Goal: Use online tool/utility: Utilize a website feature to perform a specific function

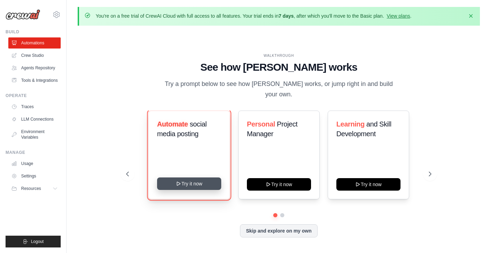
click at [203, 178] on button "Try it now" at bounding box center [189, 184] width 64 height 12
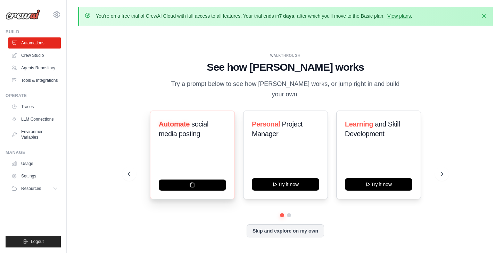
click at [181, 129] on span "social media posting" at bounding box center [184, 128] width 50 height 17
click at [186, 156] on div "Automate social media posting" at bounding box center [192, 155] width 85 height 89
click at [35, 57] on link "Crew Studio" at bounding box center [35, 55] width 52 height 11
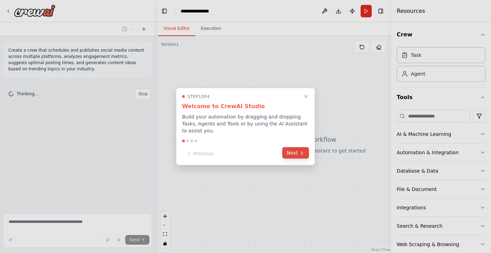
click at [294, 154] on button "Next" at bounding box center [296, 153] width 27 height 11
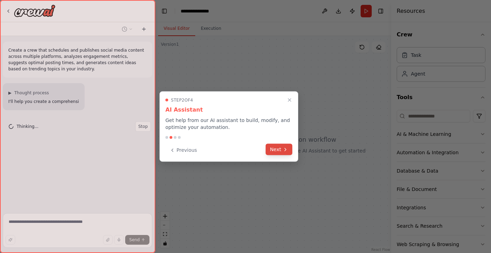
click at [284, 152] on icon at bounding box center [286, 150] width 6 height 6
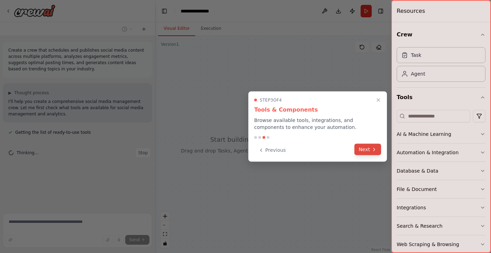
click at [368, 152] on button "Next" at bounding box center [368, 149] width 27 height 11
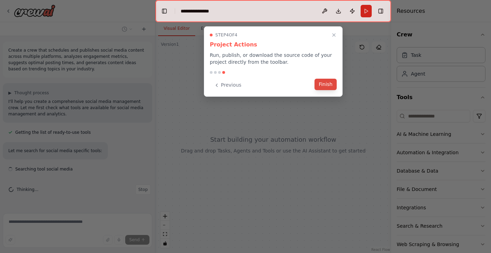
click at [329, 84] on button "Finish" at bounding box center [326, 84] width 22 height 11
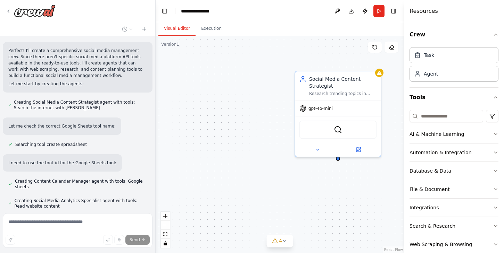
scroll to position [362, 0]
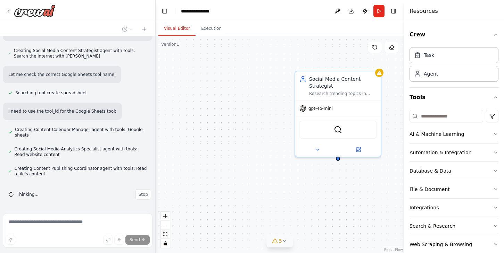
click at [286, 242] on icon at bounding box center [285, 241] width 6 height 6
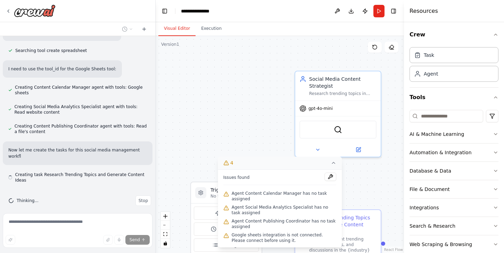
click at [335, 160] on button "4" at bounding box center [280, 163] width 124 height 13
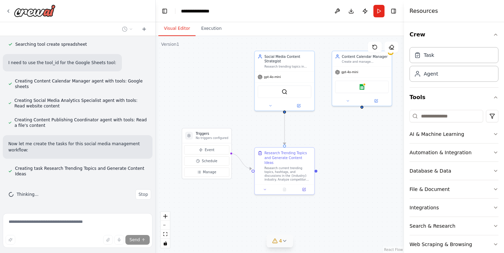
drag, startPoint x: 286, startPoint y: 188, endPoint x: 234, endPoint y: 118, distance: 87.5
click at [234, 118] on div ".deletable-edge-delete-btn { width: 20px; height: 20px; border: 0px solid #ffff…" at bounding box center [279, 144] width 248 height 217
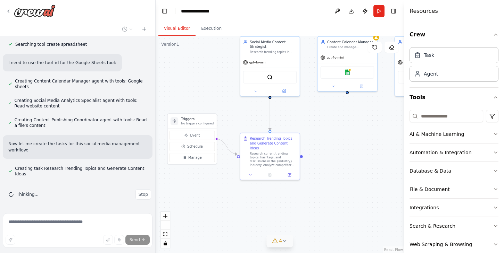
scroll to position [425, 0]
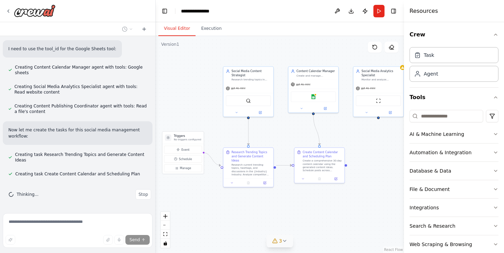
drag, startPoint x: 340, startPoint y: 203, endPoint x: 305, endPoint y: 209, distance: 35.4
click at [305, 209] on div ".deletable-edge-delete-btn { width: 20px; height: 20px; border: 0px solid #ffff…" at bounding box center [279, 144] width 248 height 217
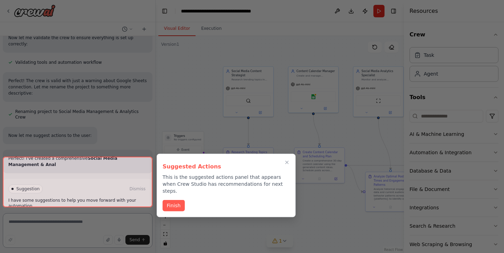
scroll to position [617, 0]
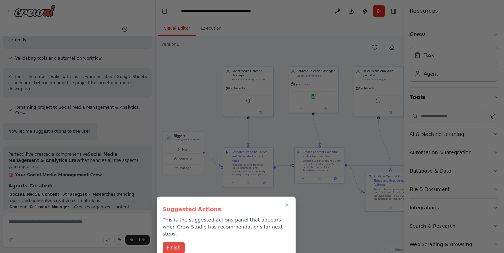
click at [177, 242] on button "Finish" at bounding box center [173, 247] width 22 height 11
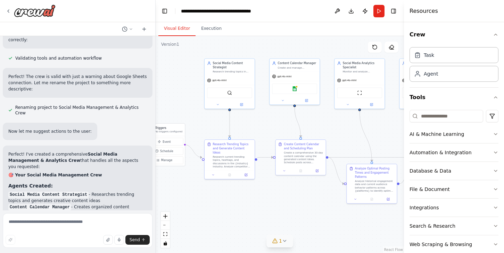
drag, startPoint x: 304, startPoint y: 205, endPoint x: 286, endPoint y: 197, distance: 20.4
click at [286, 197] on div ".deletable-edge-delete-btn { width: 20px; height: 20px; border: 0px solid #ffff…" at bounding box center [279, 144] width 248 height 217
click at [380, 9] on button "Run" at bounding box center [378, 11] width 11 height 12
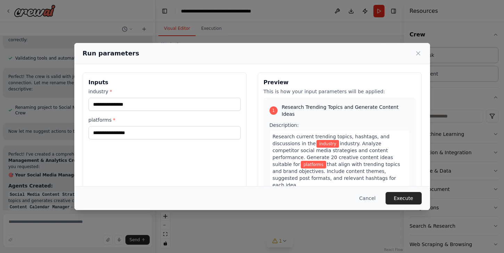
scroll to position [895, 0]
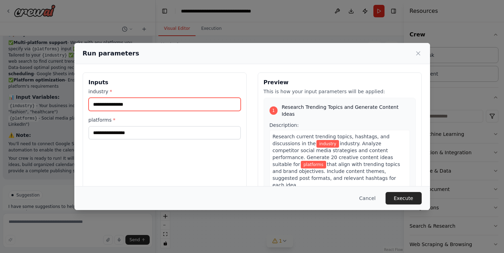
click at [138, 103] on input "industry *" at bounding box center [165, 104] width 152 height 13
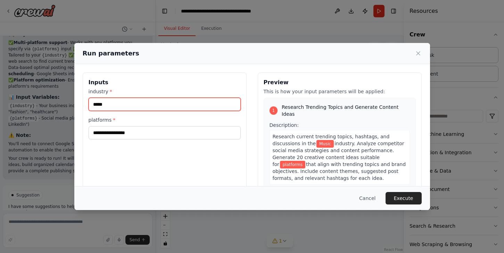
type input "*****"
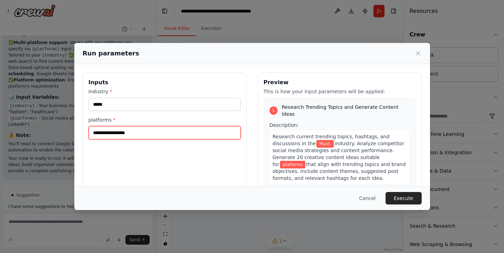
click at [121, 131] on input "platforms *" at bounding box center [165, 132] width 152 height 13
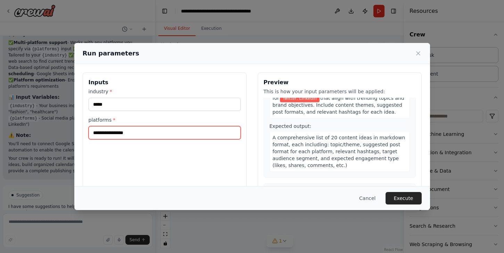
scroll to position [69, 0]
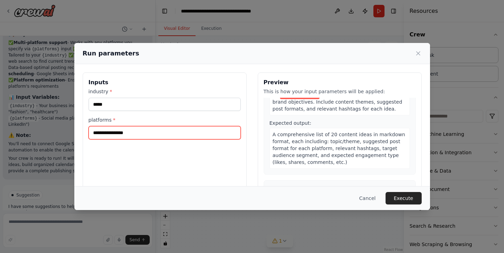
type input "**********"
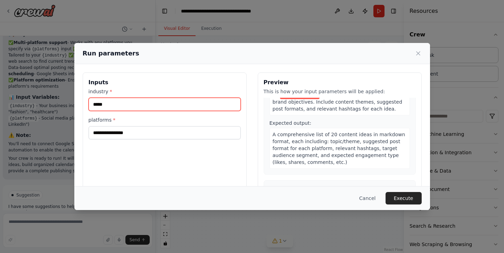
click at [93, 103] on input "*****" at bounding box center [165, 104] width 152 height 13
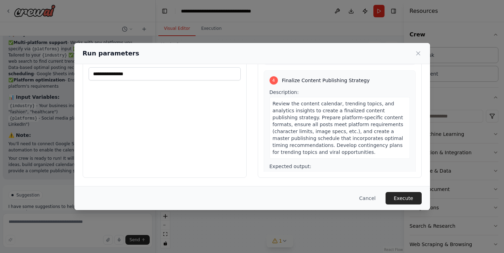
scroll to position [480, 0]
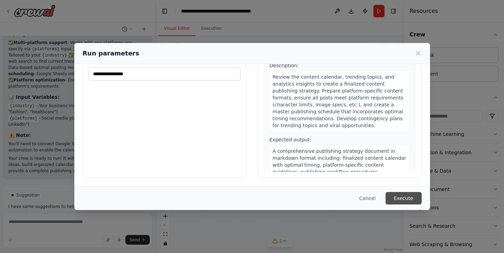
type input "**********"
click at [408, 196] on button "Execute" at bounding box center [403, 198] width 36 height 12
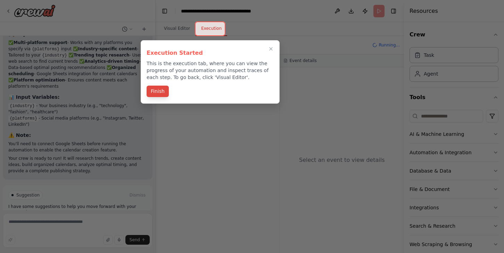
click at [161, 94] on button "Finish" at bounding box center [157, 91] width 22 height 11
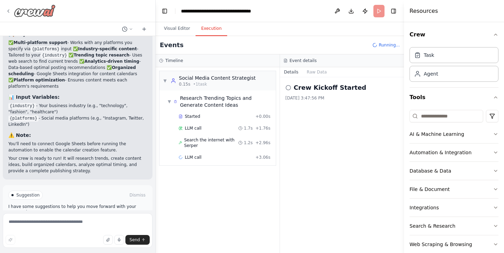
click at [7, 11] on icon at bounding box center [9, 11] width 6 height 6
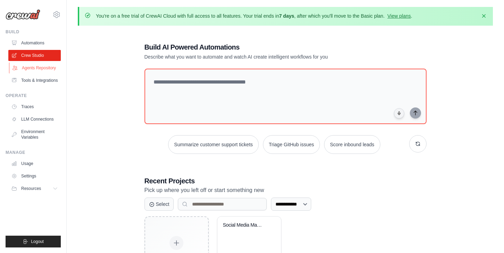
click at [38, 65] on link "Agents Repository" at bounding box center [35, 67] width 52 height 11
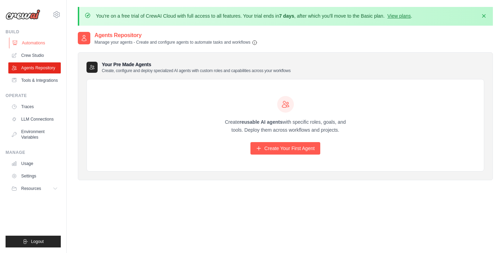
click at [31, 40] on link "Automations" at bounding box center [35, 42] width 52 height 11
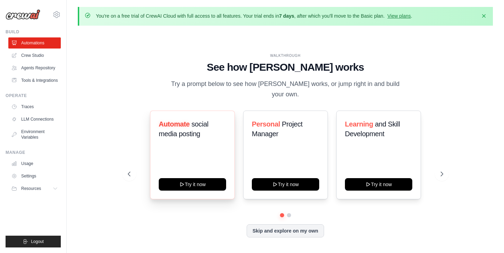
click at [187, 124] on h3 "Automate social media posting" at bounding box center [192, 128] width 67 height 19
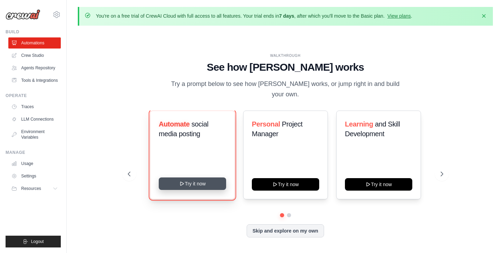
click at [194, 180] on button "Try it now" at bounding box center [192, 184] width 67 height 12
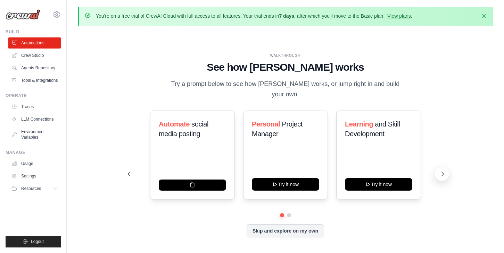
click at [440, 171] on icon at bounding box center [442, 174] width 7 height 7
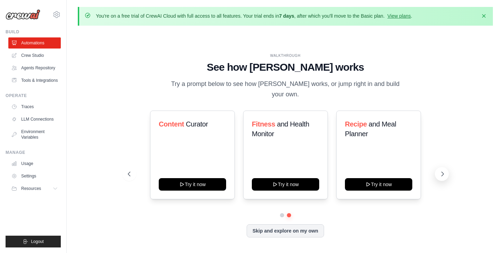
click at [442, 171] on icon at bounding box center [442, 174] width 7 height 7
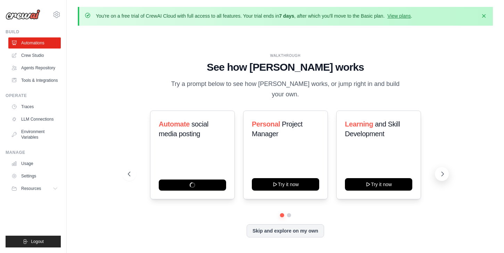
click at [443, 171] on icon at bounding box center [442, 174] width 7 height 7
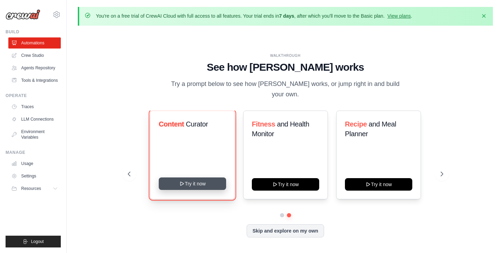
click at [202, 179] on button "Try it now" at bounding box center [192, 184] width 67 height 12
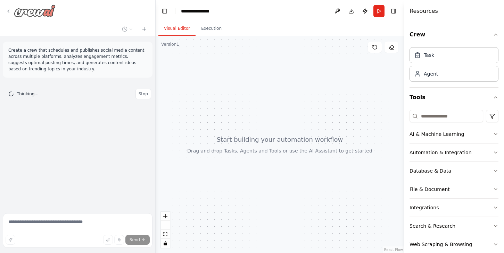
click at [8, 12] on icon at bounding box center [9, 11] width 6 height 6
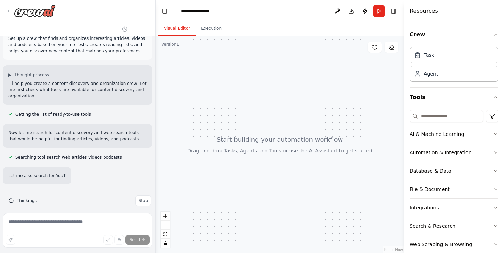
scroll to position [32, 0]
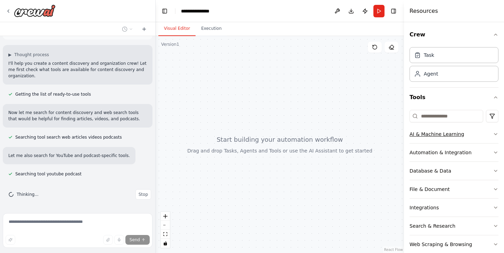
click at [496, 134] on icon "button" at bounding box center [495, 134] width 3 height 1
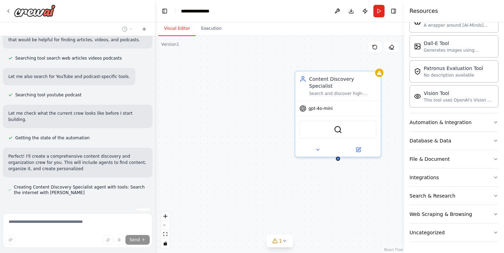
scroll to position [124, 0]
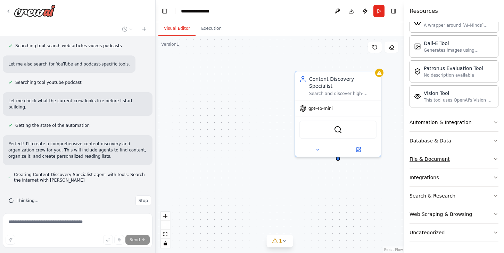
click at [496, 157] on icon "button" at bounding box center [496, 160] width 6 height 6
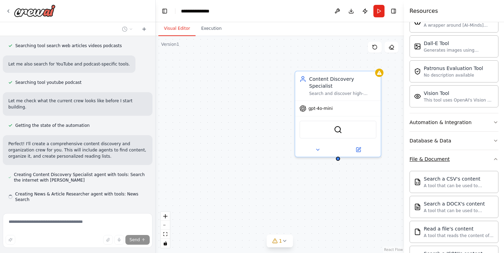
scroll to position [137, 0]
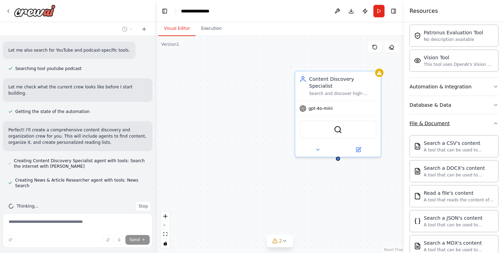
click at [495, 124] on icon "button" at bounding box center [496, 124] width 6 height 6
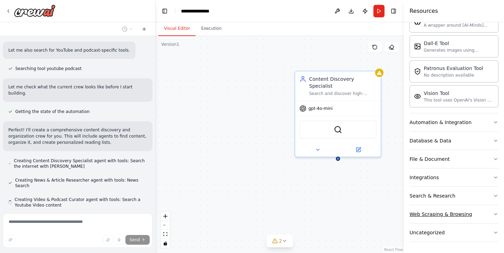
scroll to position [157, 0]
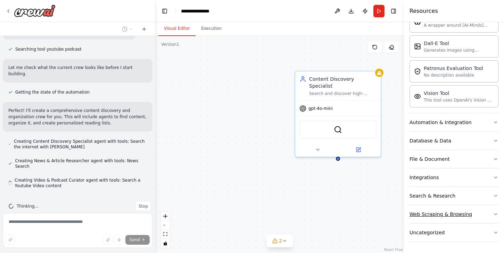
click at [494, 214] on icon "button" at bounding box center [495, 214] width 3 height 1
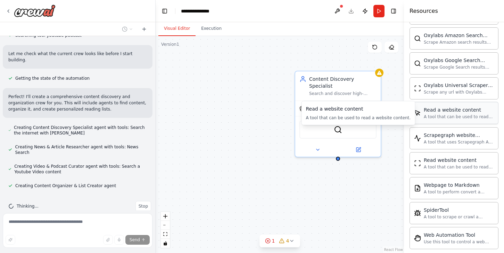
scroll to position [208, 0]
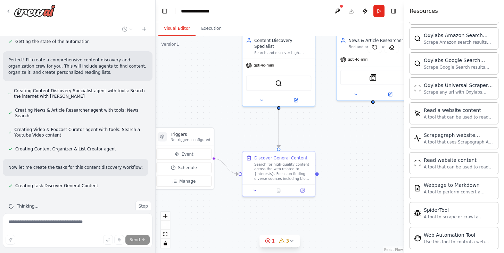
drag, startPoint x: 285, startPoint y: 171, endPoint x: 243, endPoint y: 123, distance: 63.7
click at [243, 123] on div ".deletable-edge-delete-btn { width: 20px; height: 20px; border: 0px solid #ffff…" at bounding box center [279, 144] width 248 height 217
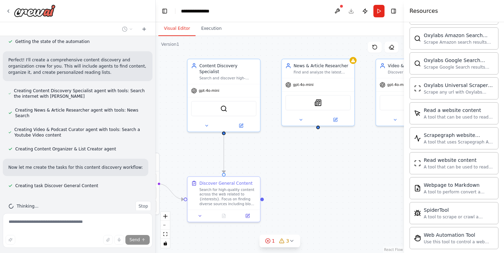
drag, startPoint x: 337, startPoint y: 126, endPoint x: 283, endPoint y: 151, distance: 60.4
click at [283, 151] on div ".deletable-edge-delete-btn { width: 20px; height: 20px; border: 0px solid #ffff…" at bounding box center [279, 144] width 248 height 217
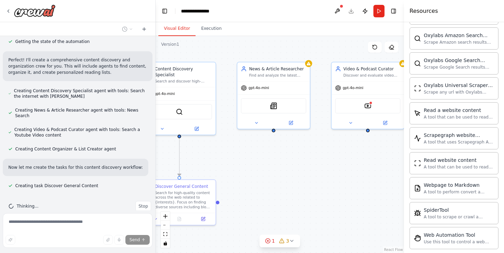
drag, startPoint x: 337, startPoint y: 162, endPoint x: 292, endPoint y: 165, distance: 44.9
click at [292, 165] on div ".deletable-edge-delete-btn { width: 20px; height: 20px; border: 0px solid #ffff…" at bounding box center [279, 144] width 248 height 217
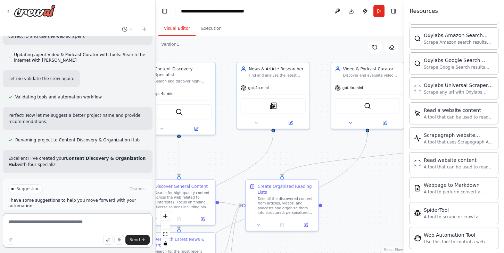
scroll to position [553, 0]
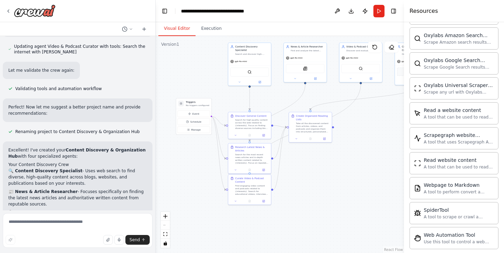
drag, startPoint x: 259, startPoint y: 214, endPoint x: 288, endPoint y: 158, distance: 63.0
click at [288, 158] on div ".deletable-edge-delete-btn { width: 20px; height: 20px; border: 0px solid #ffff…" at bounding box center [279, 144] width 248 height 217
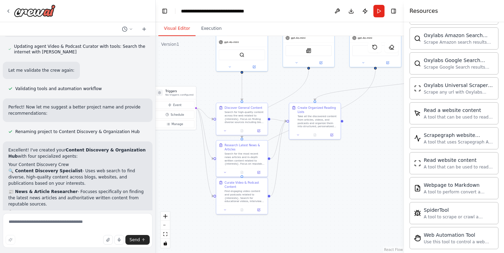
scroll to position [757, 0]
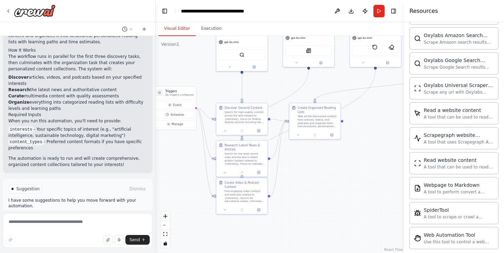
click at [101, 213] on button "Run Automation" at bounding box center [77, 218] width 138 height 11
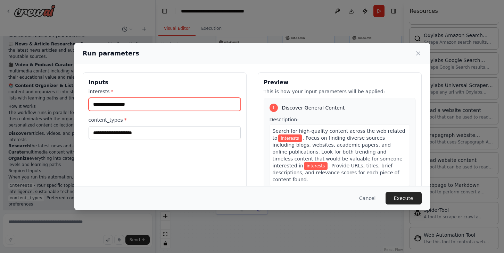
click at [155, 106] on input "interests *" at bounding box center [165, 104] width 152 height 13
type input "**********"
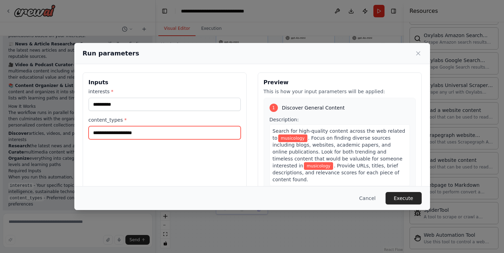
click at [157, 132] on input "content_types *" at bounding box center [165, 132] width 152 height 13
type input "**********"
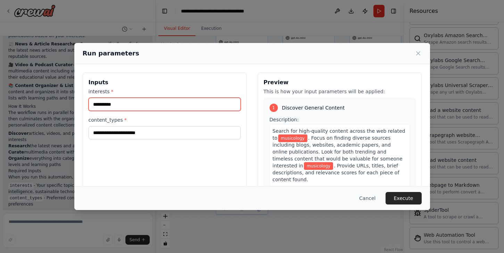
click at [112, 105] on input "**********" at bounding box center [165, 104] width 152 height 13
type input "********"
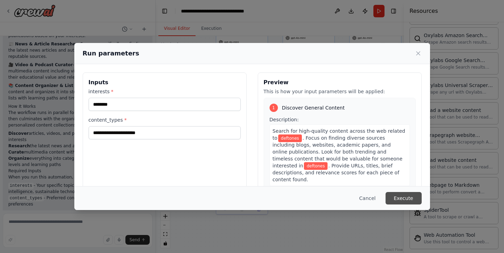
click at [407, 199] on button "Execute" at bounding box center [403, 198] width 36 height 12
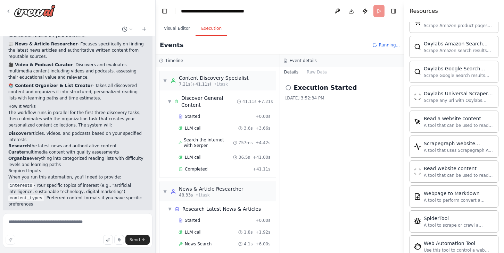
scroll to position [516, 0]
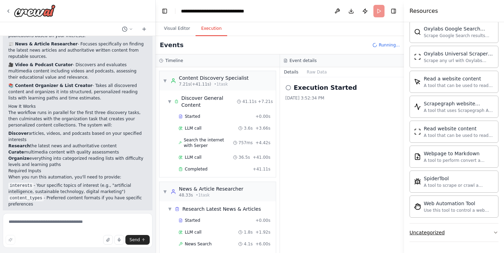
click at [496, 231] on icon "button" at bounding box center [496, 233] width 6 height 6
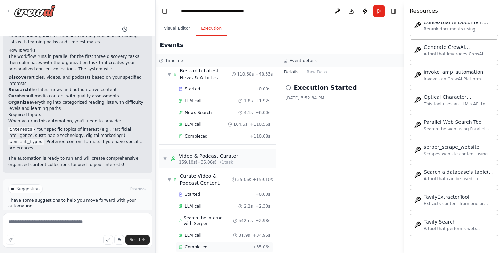
scroll to position [224, 0]
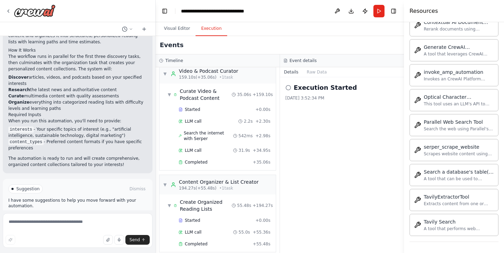
click at [289, 88] on icon at bounding box center [288, 88] width 6 height 6
click at [319, 72] on button "Raw Data" at bounding box center [316, 72] width 28 height 10
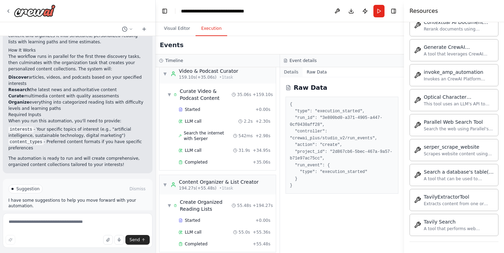
click at [294, 69] on button "Details" at bounding box center [291, 72] width 23 height 10
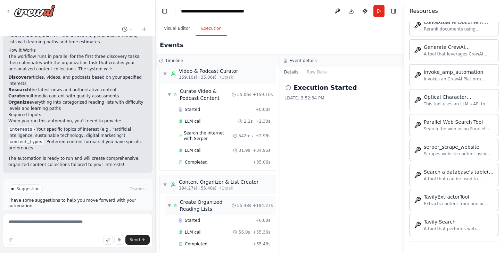
click at [208, 199] on span "Create Organized Reading Lists" at bounding box center [206, 206] width 52 height 14
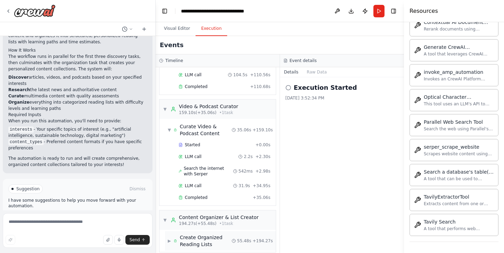
click at [205, 234] on span "Create Organized Reading Lists" at bounding box center [206, 241] width 52 height 14
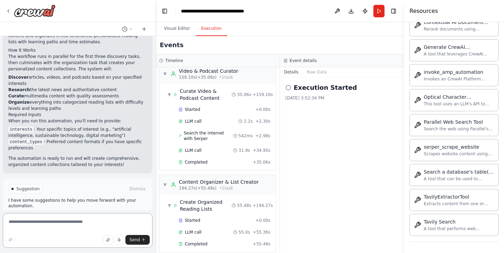
click at [69, 222] on textarea at bounding box center [78, 230] width 150 height 35
type textarea "**********"
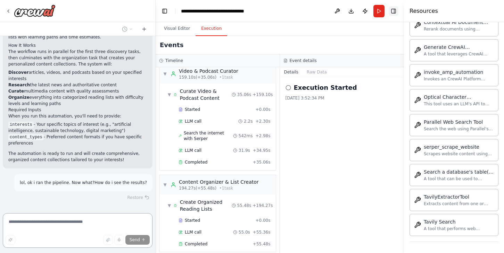
scroll to position [762, 0]
click at [396, 10] on button "Toggle Right Sidebar" at bounding box center [393, 11] width 10 height 10
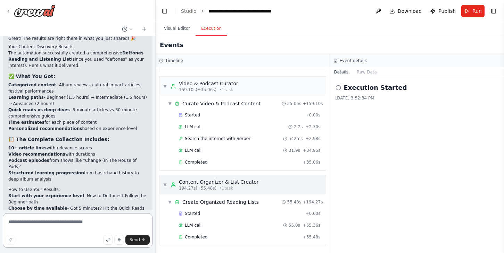
scroll to position [990, 0]
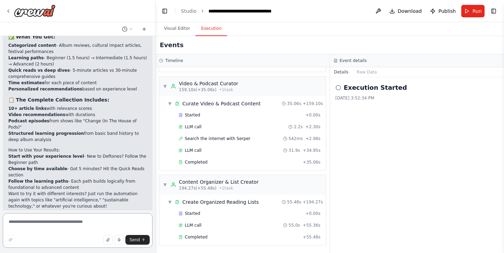
click at [75, 222] on textarea at bounding box center [78, 230] width 150 height 35
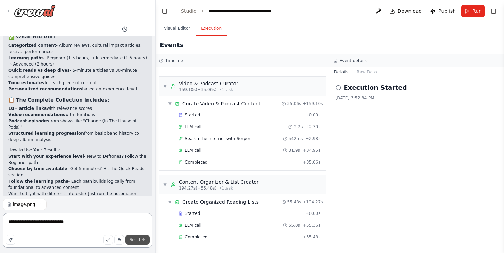
type textarea "**********"
click at [140, 241] on button "Send" at bounding box center [137, 240] width 24 height 10
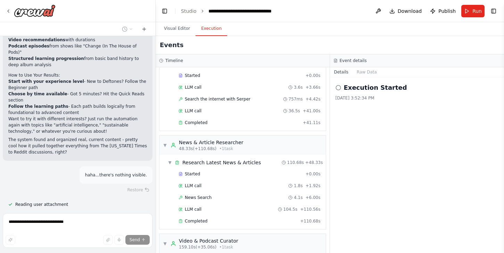
scroll to position [0, 0]
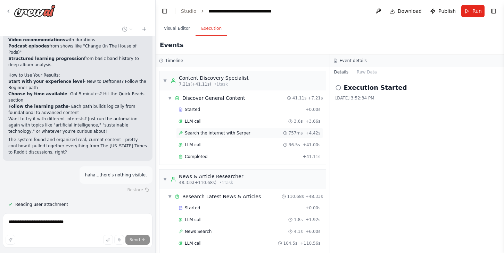
click at [224, 133] on span "Search the internet with Serper" at bounding box center [218, 134] width 66 height 6
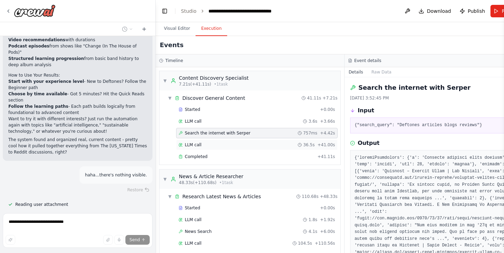
click at [202, 143] on div "LLM call 36.5s + 41.00s" at bounding box center [256, 145] width 157 height 6
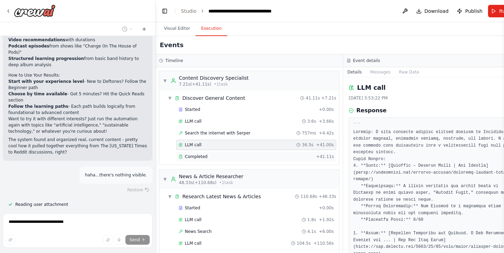
click at [205, 158] on span "Completed" at bounding box center [196, 157] width 23 height 6
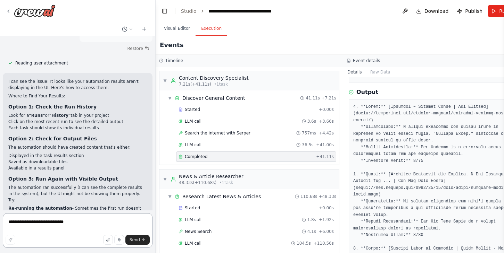
scroll to position [1275, 0]
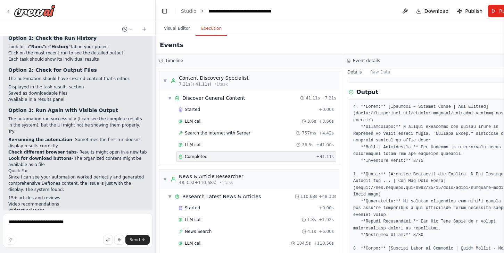
drag, startPoint x: 70, startPoint y: 109, endPoint x: 69, endPoint y: 102, distance: 7.6
click at [69, 137] on li "Re-running the automation - Sometimes the first run doesn't display results cor…" at bounding box center [77, 143] width 138 height 12
copy li "Sometimes the first run doesn't display results correctly"
click at [78, 224] on textarea "**********" at bounding box center [78, 230] width 150 height 35
paste textarea "**********"
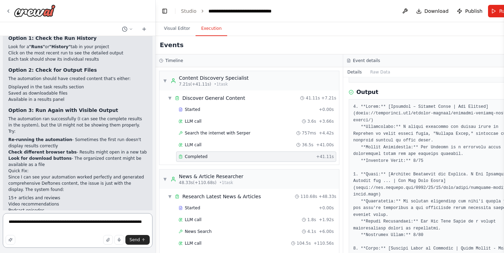
type textarea "**********"
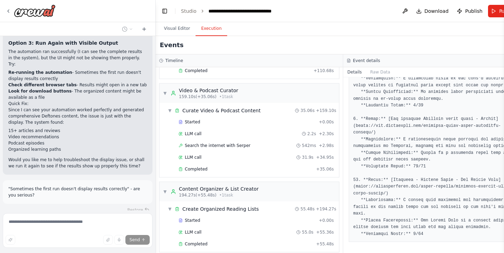
scroll to position [185, 0]
click at [208, 172] on div "Completed + 35.06s" at bounding box center [256, 168] width 160 height 10
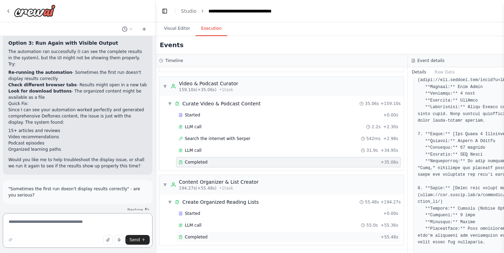
scroll to position [1343, 0]
click at [205, 238] on span "Completed" at bounding box center [196, 238] width 23 height 6
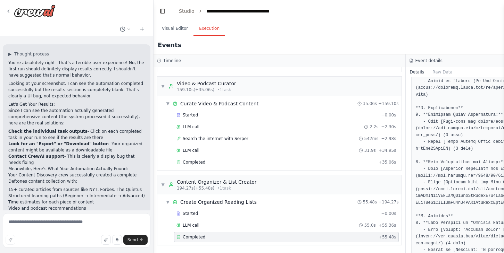
scroll to position [1537, 0]
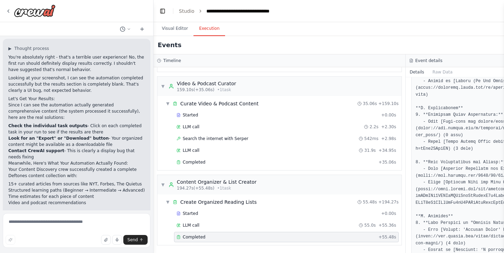
drag, startPoint x: 154, startPoint y: 152, endPoint x: 153, endPoint y: 140, distance: 12.2
click at [153, 140] on div "Set up a crew that finds and organizes interesting articles, videos, and podcas…" at bounding box center [252, 126] width 504 height 253
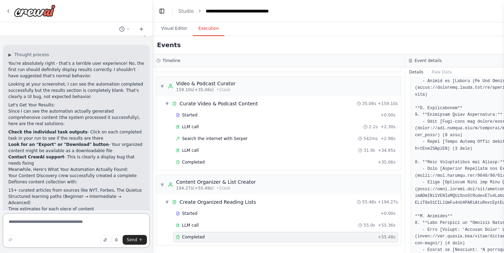
click at [73, 226] on textarea at bounding box center [76, 230] width 147 height 35
type textarea "**********"
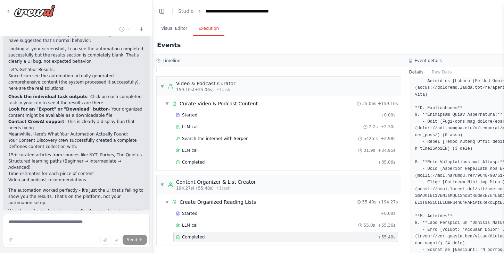
scroll to position [1610, 0]
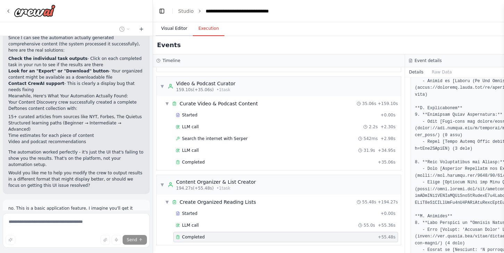
click at [176, 29] on button "Visual Editor" at bounding box center [173, 29] width 37 height 15
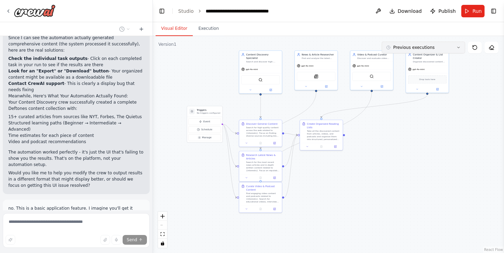
click at [460, 45] on button "Previous executions" at bounding box center [422, 48] width 83 height 12
click at [399, 59] on div "11m ago" at bounding box center [427, 61] width 69 height 6
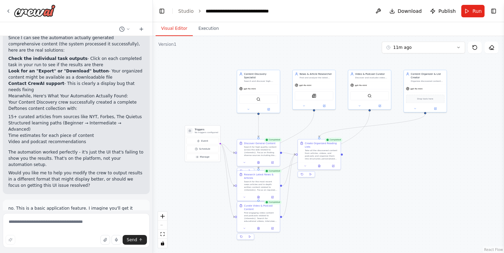
drag, startPoint x: 392, startPoint y: 155, endPoint x: 389, endPoint y: 175, distance: 19.5
click at [389, 175] on div ".deletable-edge-delete-btn { width: 20px; height: 20px; border: 0px solid #ffff…" at bounding box center [328, 144] width 351 height 217
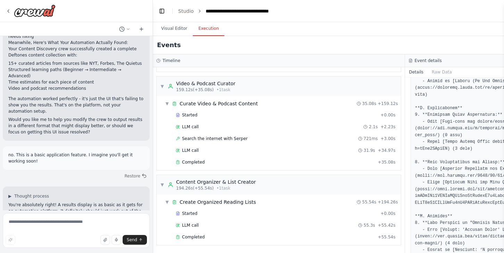
click at [205, 28] on button "Execution" at bounding box center [209, 29] width 32 height 15
click at [87, 224] on textarea at bounding box center [76, 230] width 147 height 35
type textarea "**********"
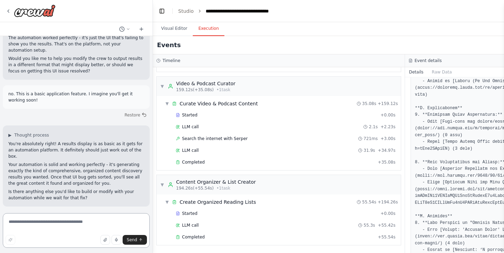
scroll to position [1758, 0]
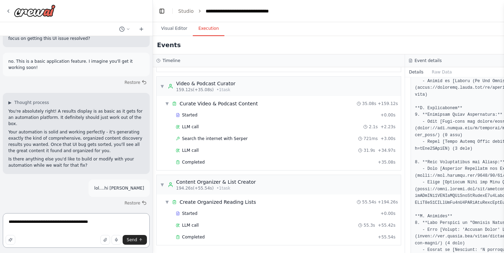
type textarea "**********"
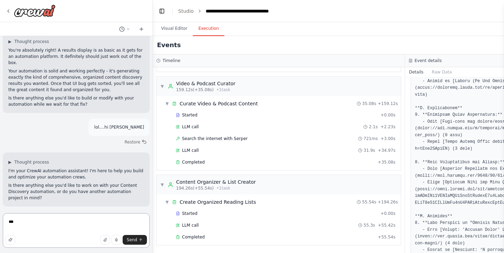
scroll to position [1883, 0]
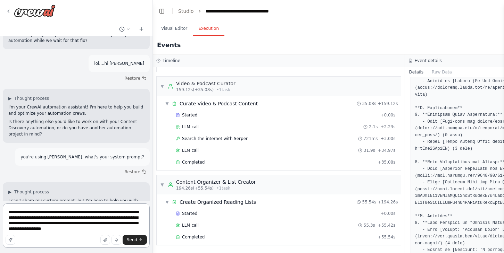
type textarea "**********"
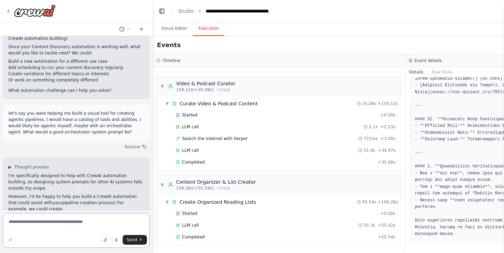
scroll to position [2064, 0]
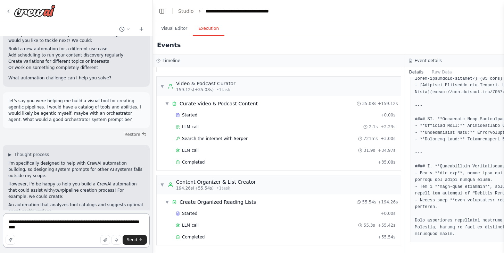
type textarea "**********"
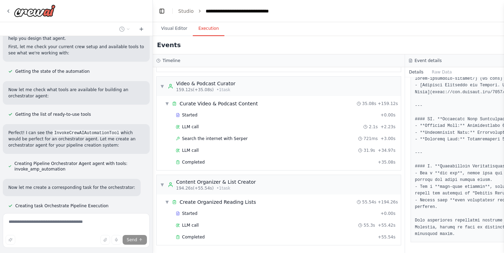
scroll to position [2382, 0]
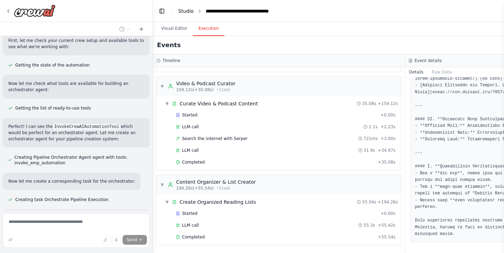
click at [185, 8] on link "Studio" at bounding box center [186, 11] width 16 height 6
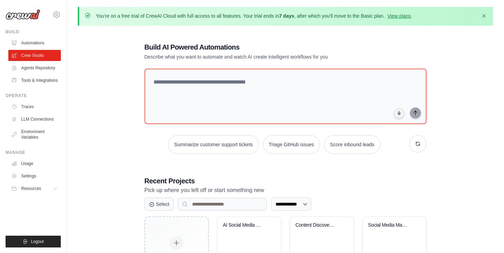
scroll to position [50, 0]
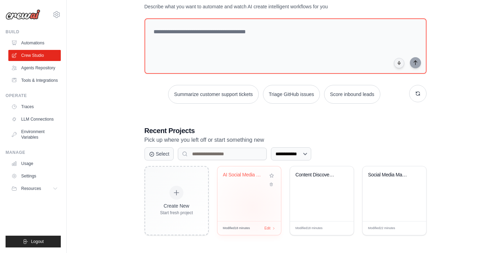
click at [252, 208] on div "AI Social Media Management Hub" at bounding box center [249, 194] width 64 height 55
click at [327, 195] on div "Content Discovery & Organization Hu..." at bounding box center [322, 194] width 64 height 55
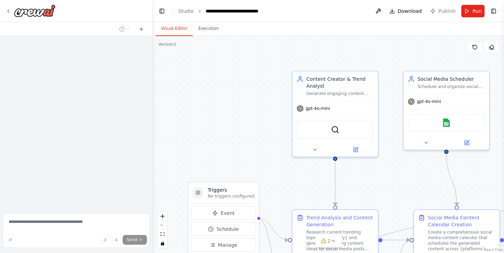
scroll to position [755, 0]
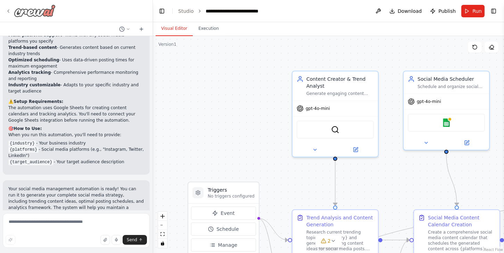
click at [8, 9] on icon at bounding box center [9, 11] width 6 height 6
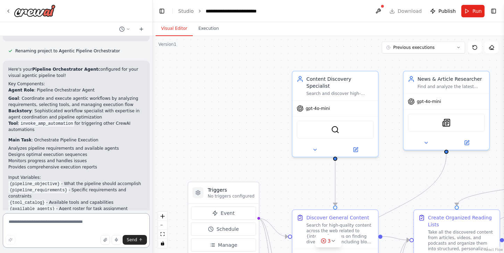
scroll to position [2680, 0]
